Goal: Participate in discussion: Engage in conversation with other users on a specific topic

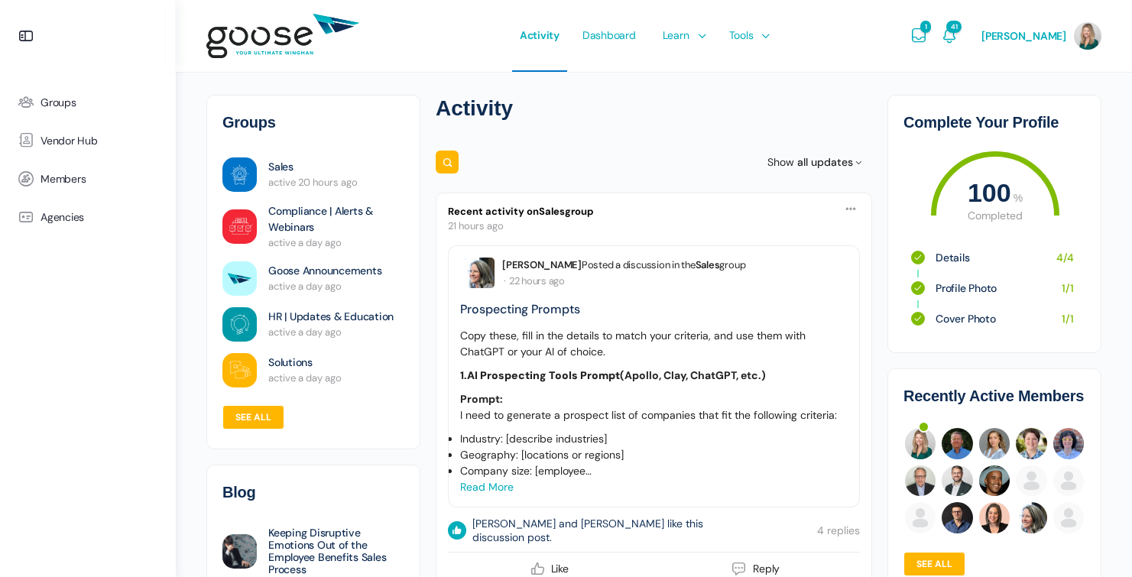
click at [444, 160] on icon at bounding box center [447, 162] width 11 height 15
type input "tools"
click at [453, 162] on button "Search" at bounding box center [453, 161] width 17 height 15
click at [253, 415] on link "See all" at bounding box center [253, 417] width 62 height 24
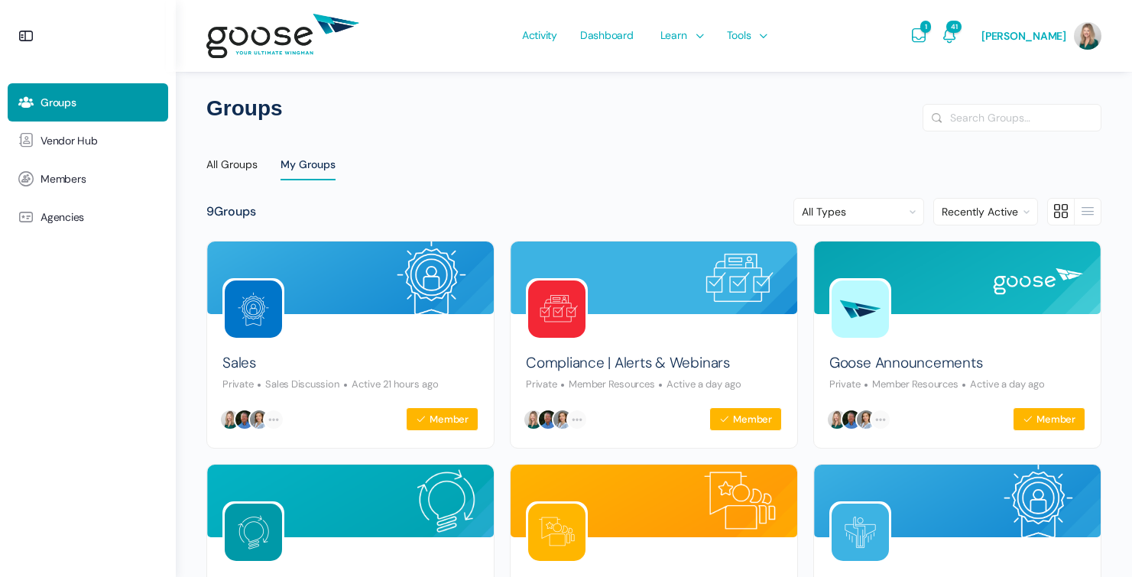
scroll to position [290, 0]
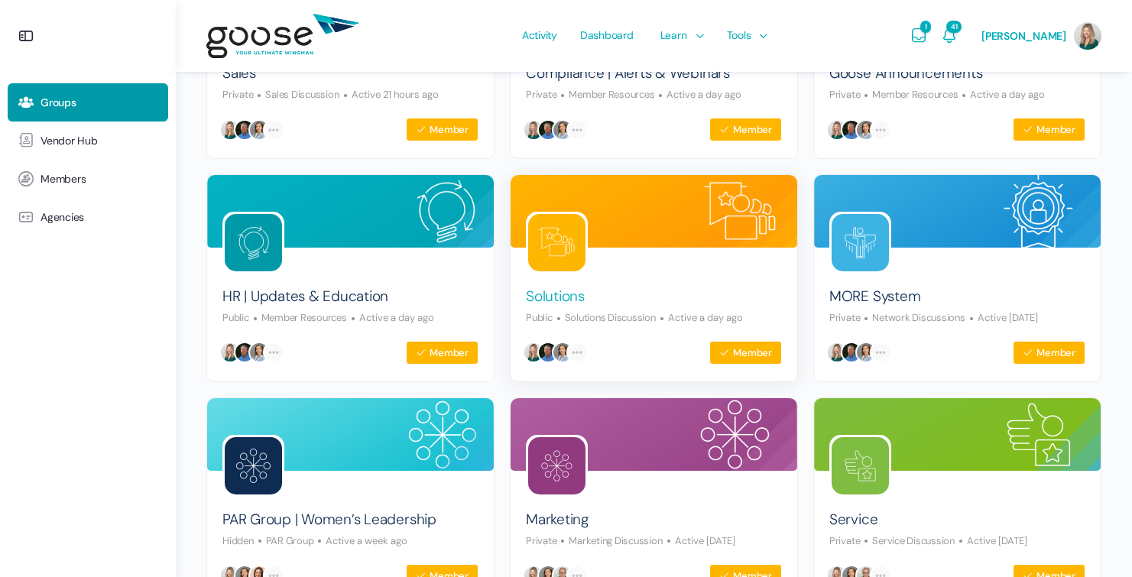
click at [555, 296] on link "Solutions" at bounding box center [555, 297] width 59 height 21
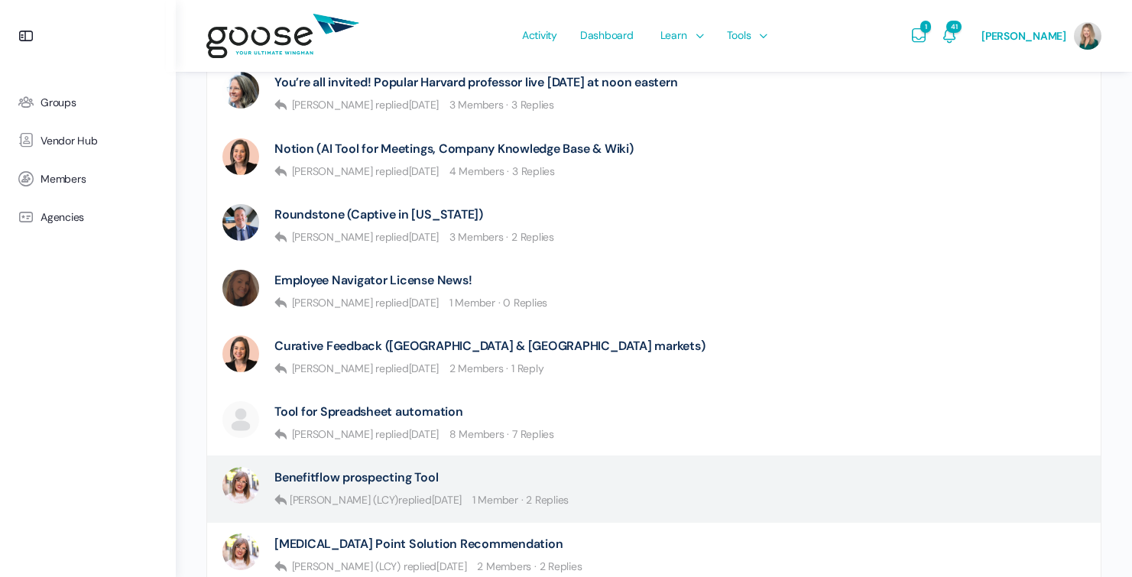
scroll to position [527, 0]
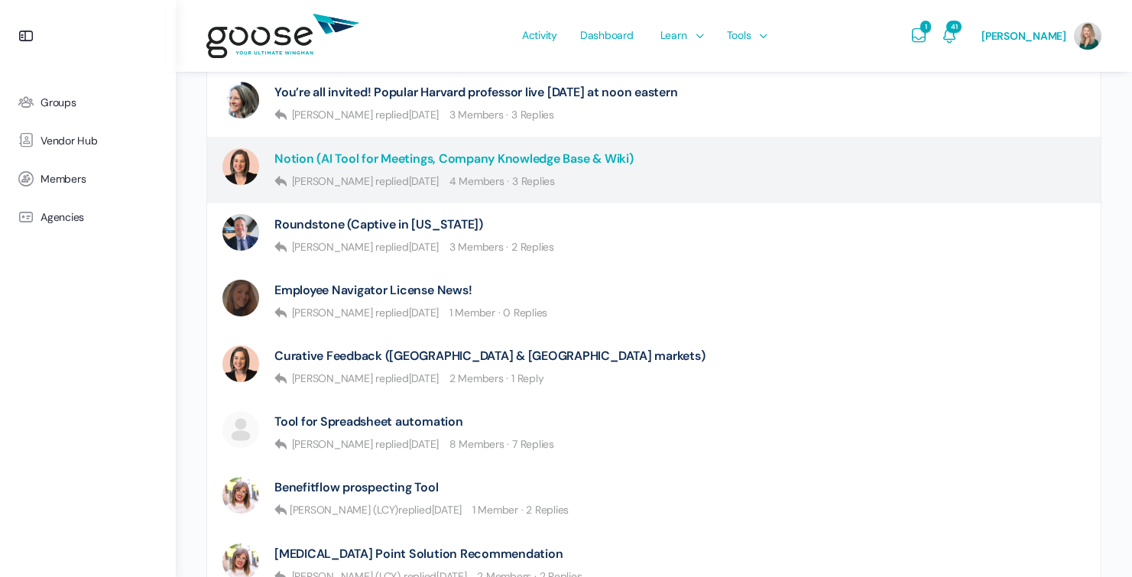
click at [502, 151] on link "Notion (AI Tool for Meetings, Company Knowledge Base & Wiki)" at bounding box center [453, 158] width 359 height 15
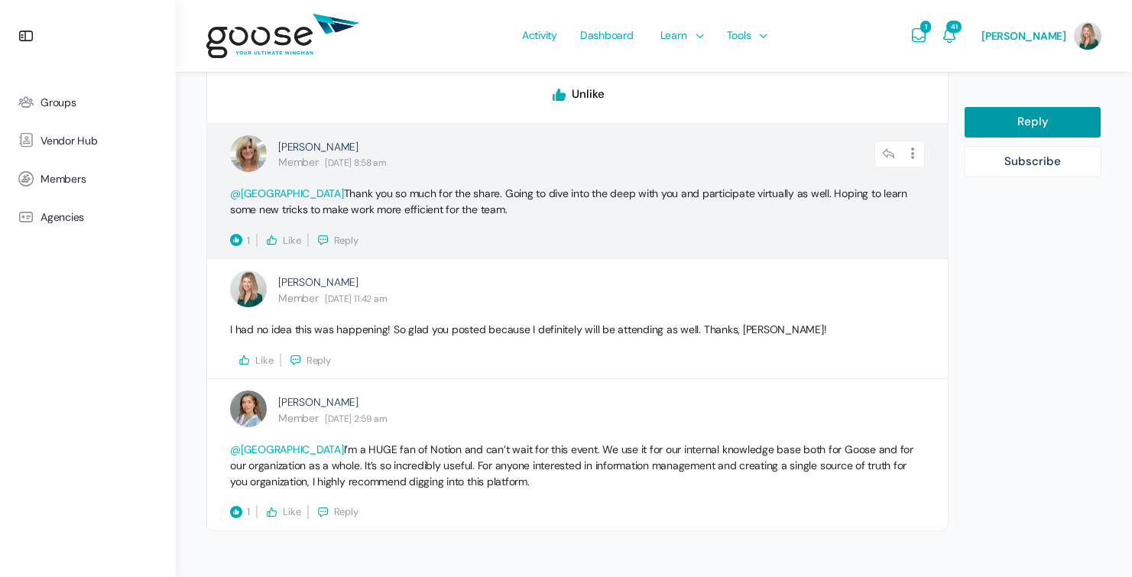
scroll to position [1018, 0]
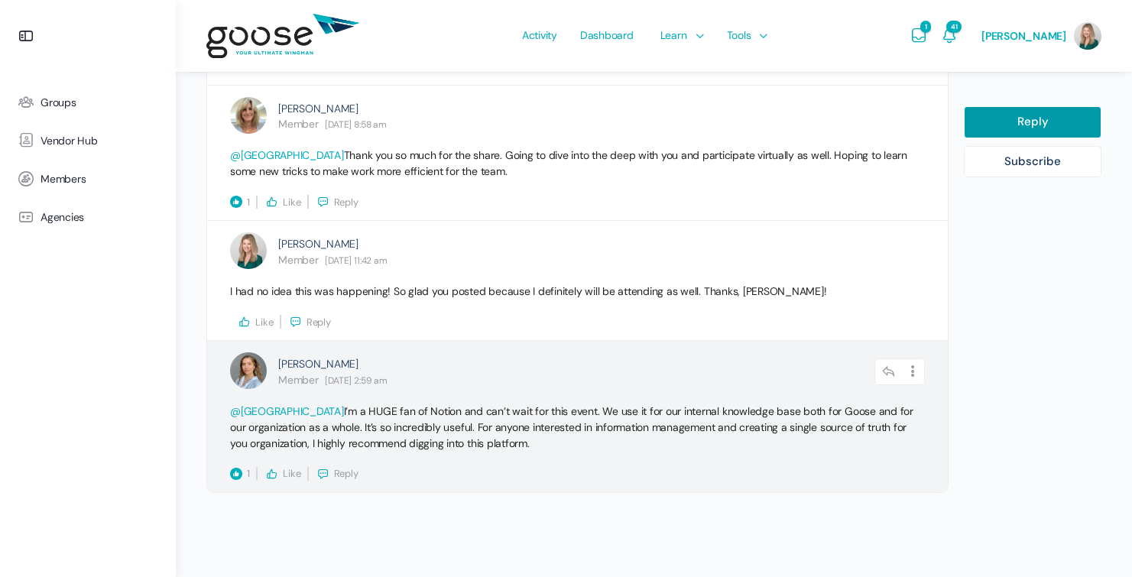
click at [241, 472] on icon "Liked" at bounding box center [236, 474] width 12 height 12
click at [280, 469] on button "Like" at bounding box center [283, 474] width 36 height 14
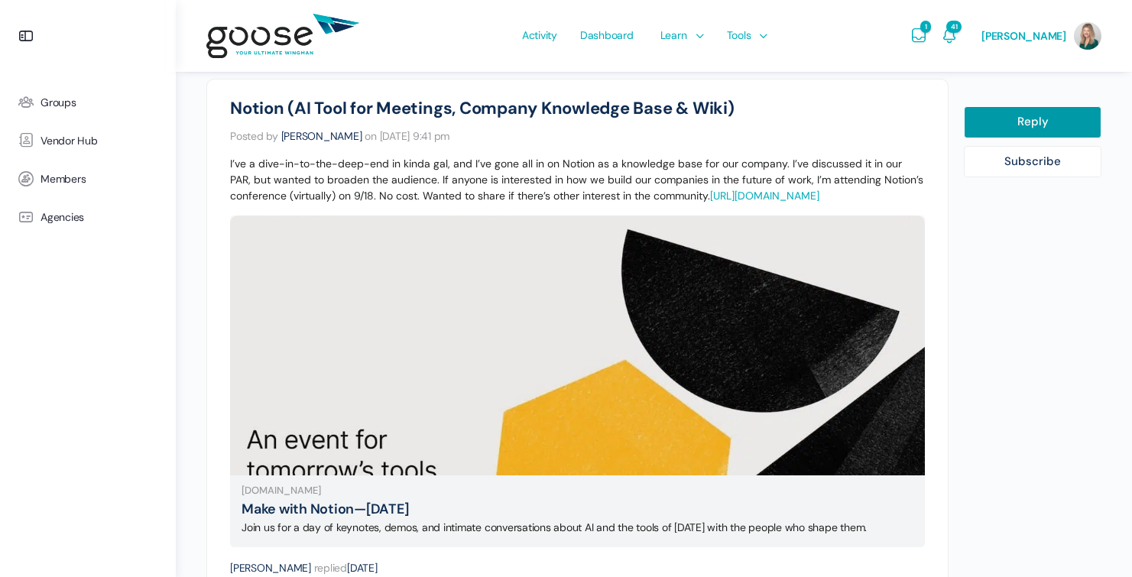
scroll to position [147, 0]
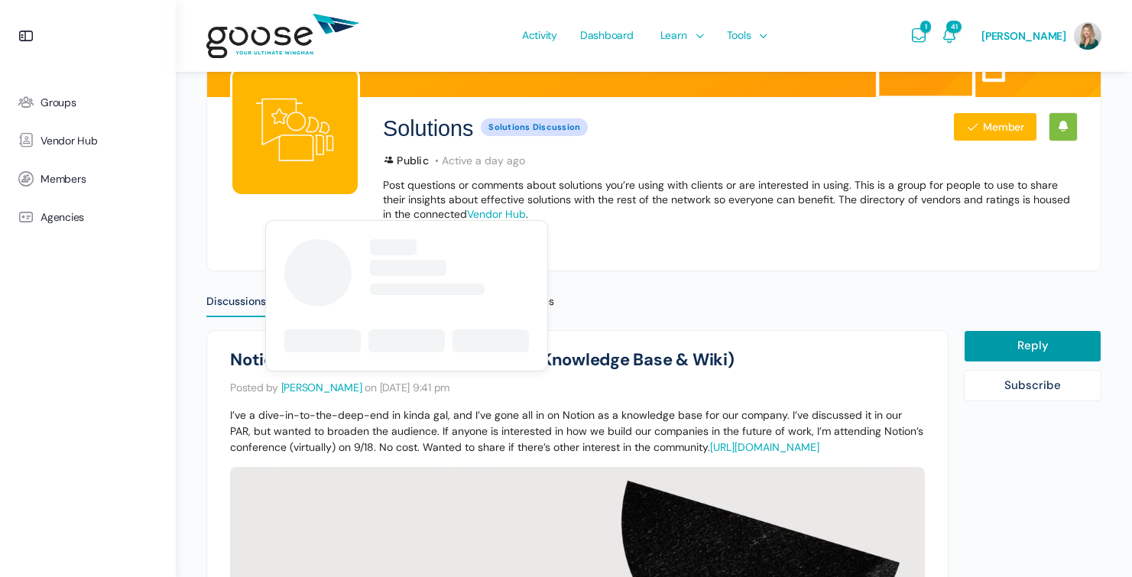
click at [298, 387] on span "Erin Issac" at bounding box center [321, 387] width 81 height 14
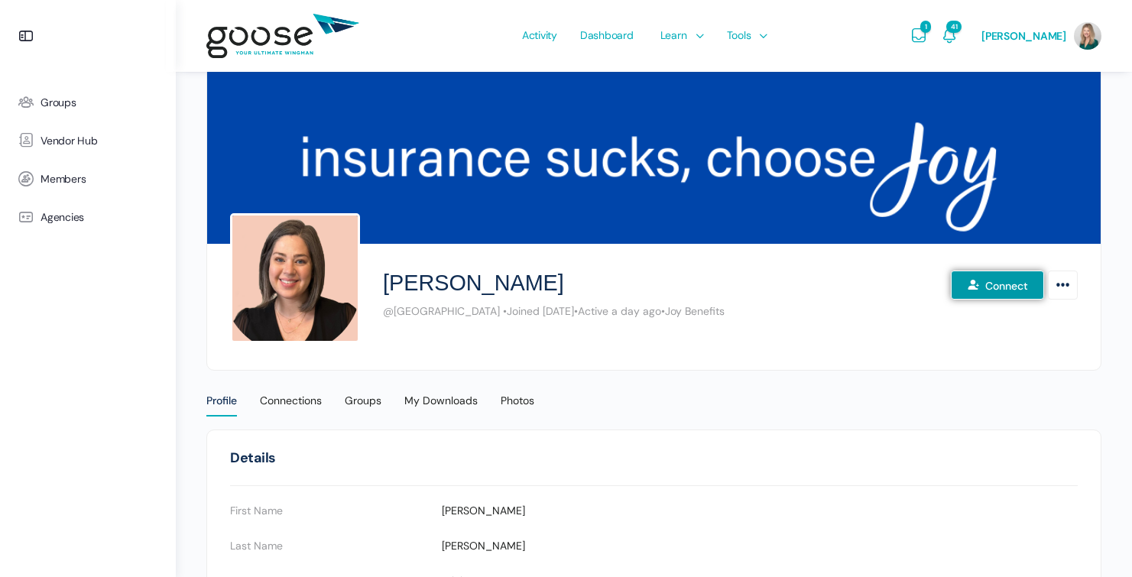
scroll to position [142, 0]
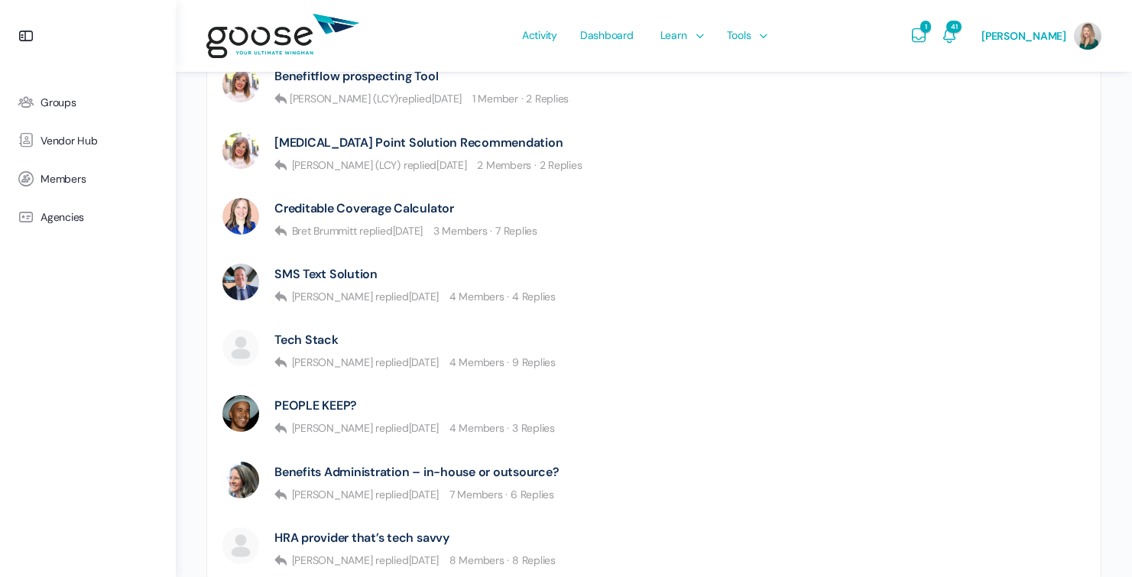
scroll to position [1017, 0]
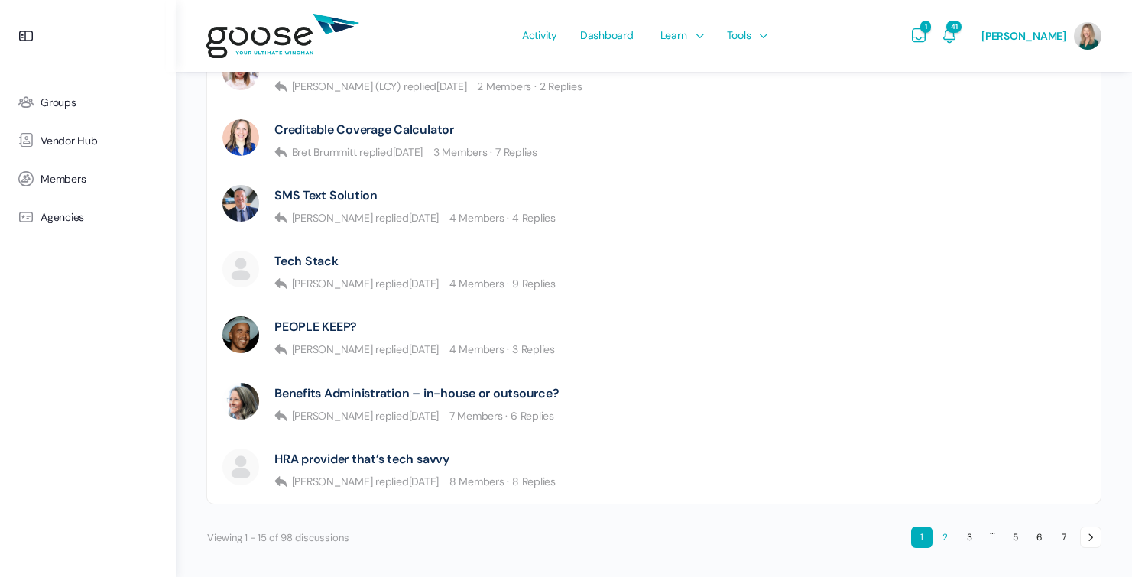
click at [937, 535] on link "2" at bounding box center [944, 536] width 21 height 21
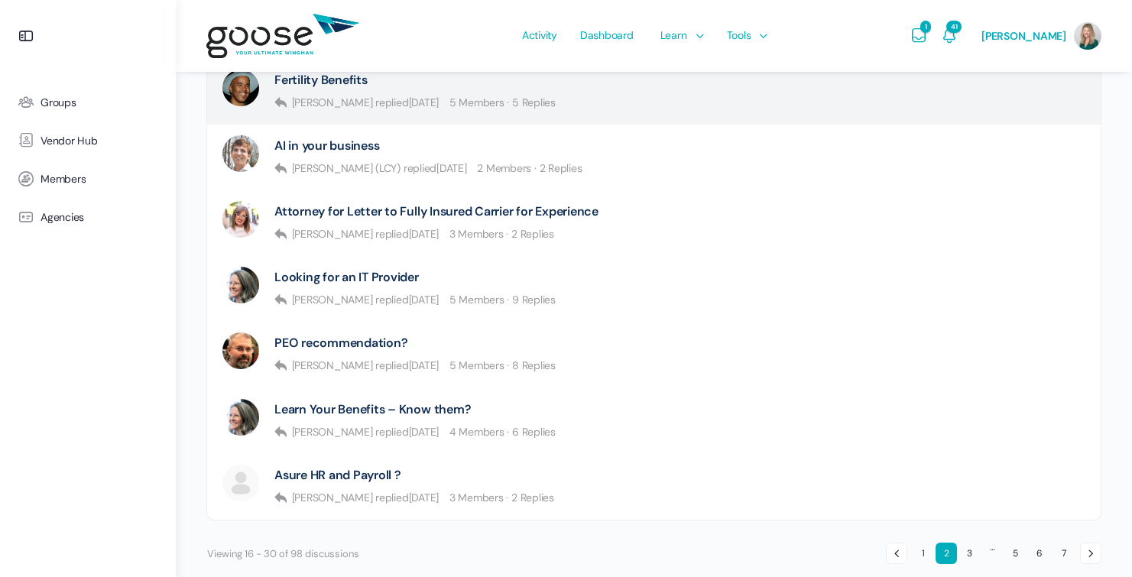
scroll to position [1051, 0]
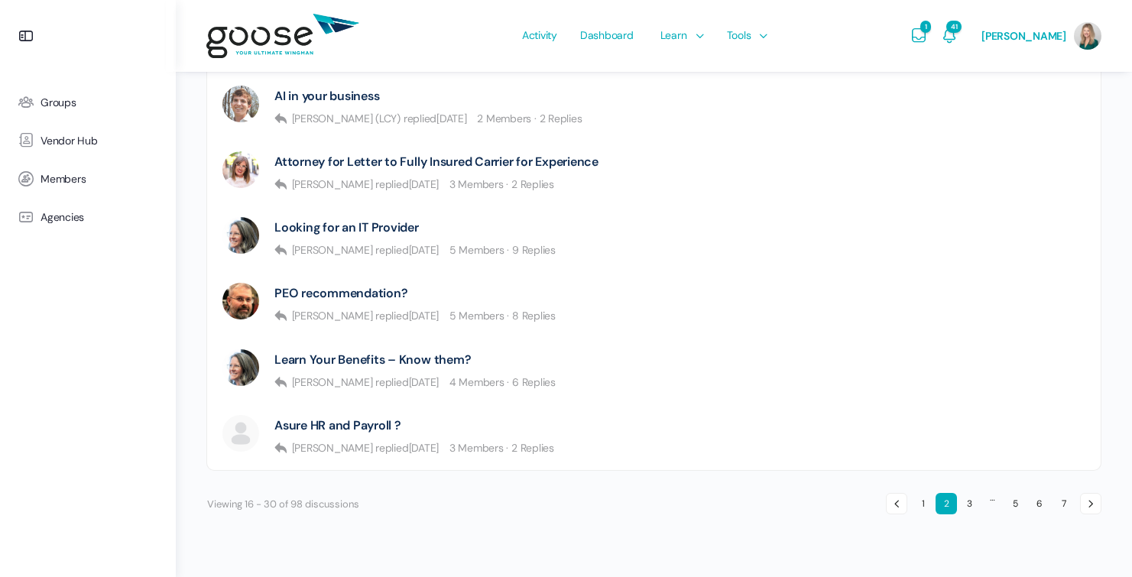
click at [970, 504] on link "3" at bounding box center [968, 503] width 21 height 21
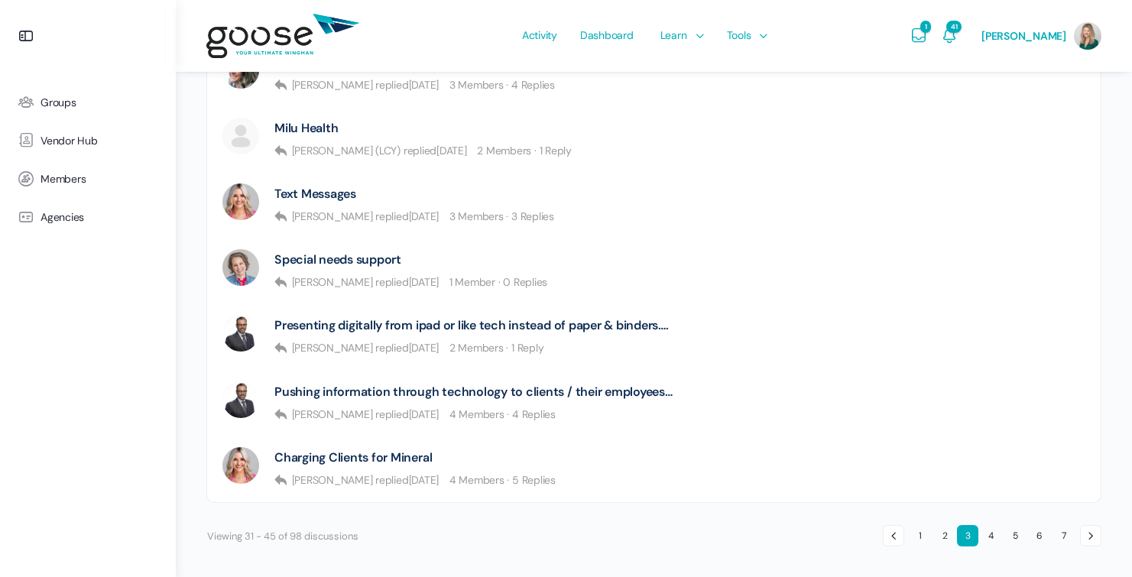
scroll to position [1028, 0]
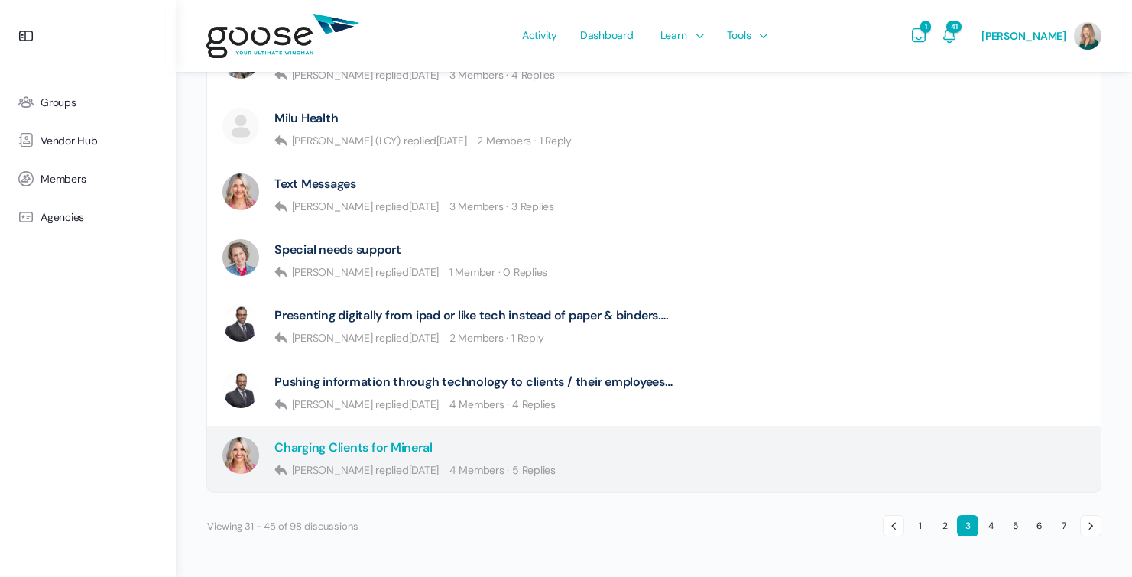
click at [335, 449] on link "Charging Clients for Mineral" at bounding box center [352, 447] width 157 height 15
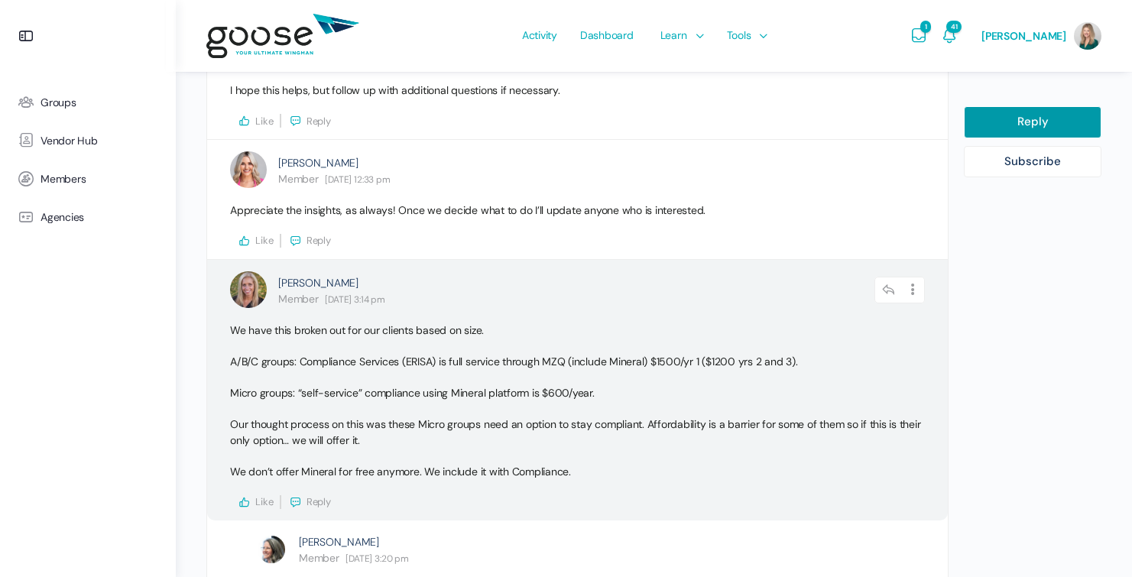
scroll to position [1334, 0]
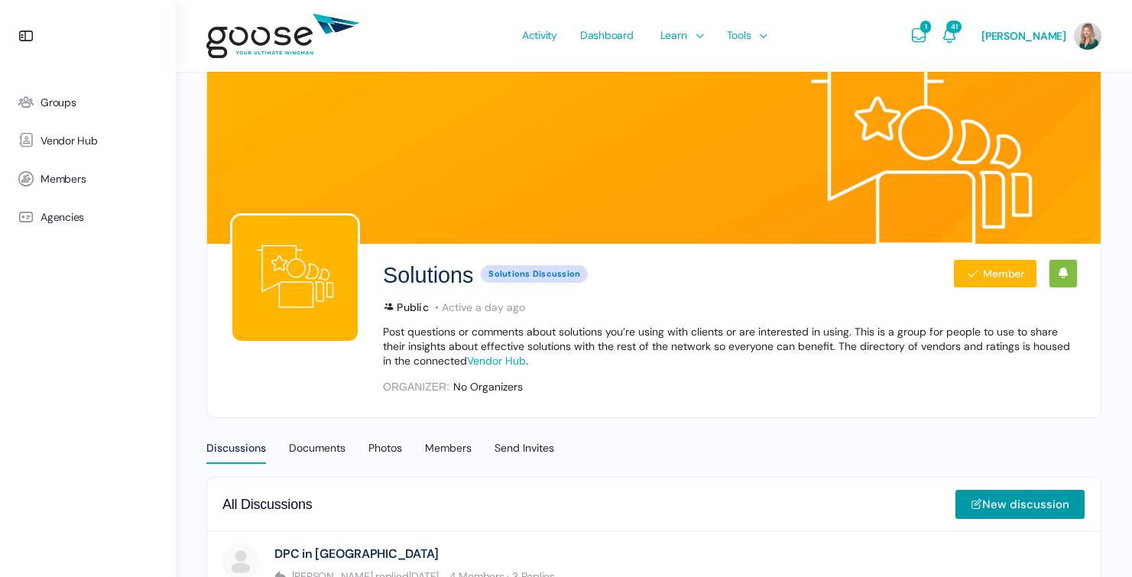
click at [267, 27] on img at bounding box center [282, 36] width 153 height 60
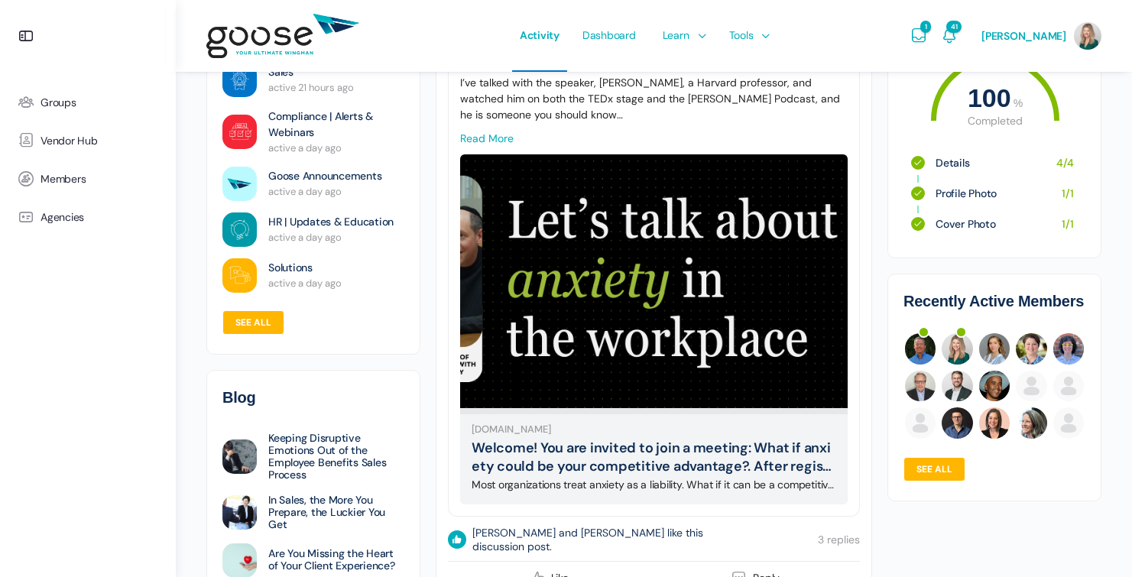
scroll to position [1974, 0]
